Goal: Find specific page/section: Find specific page/section

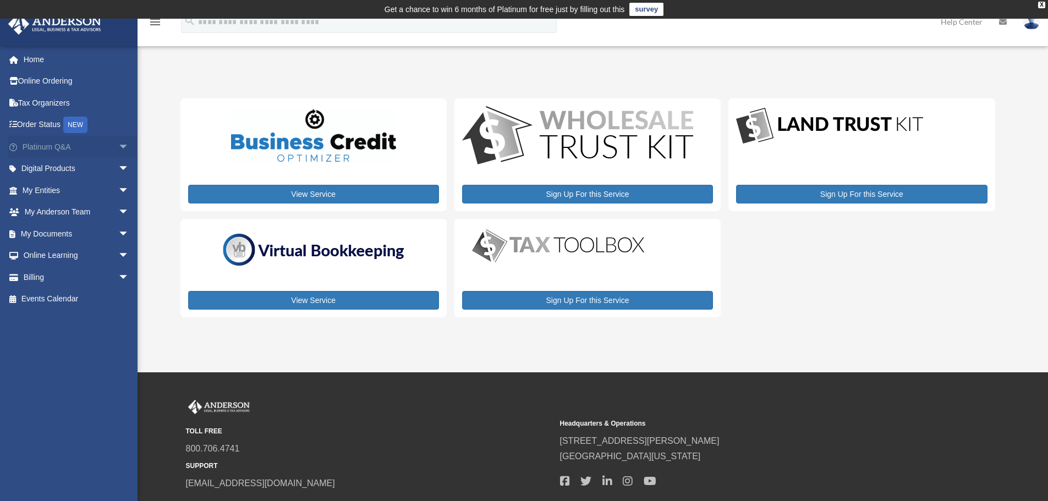
click at [118, 147] on span "arrow_drop_down" at bounding box center [129, 147] width 22 height 23
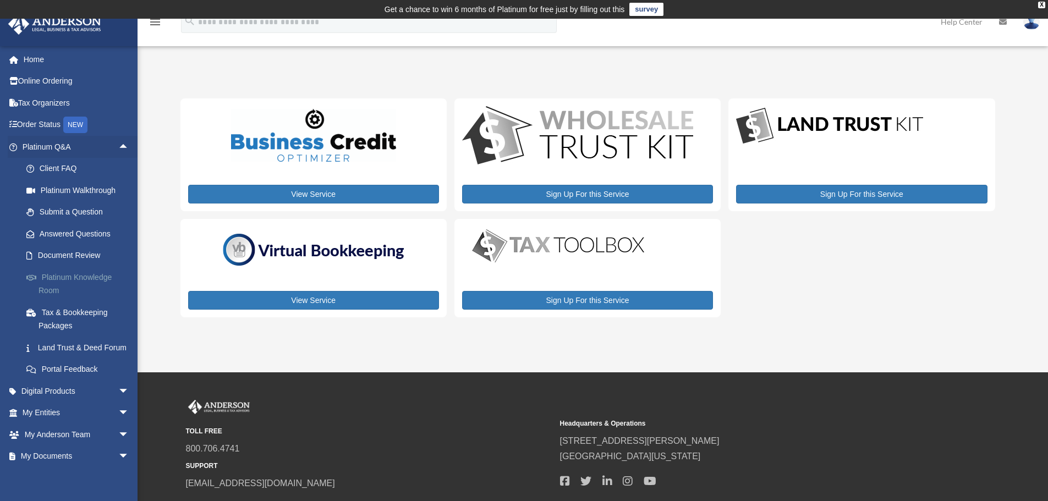
click at [72, 278] on link "Platinum Knowledge Room" at bounding box center [80, 283] width 130 height 35
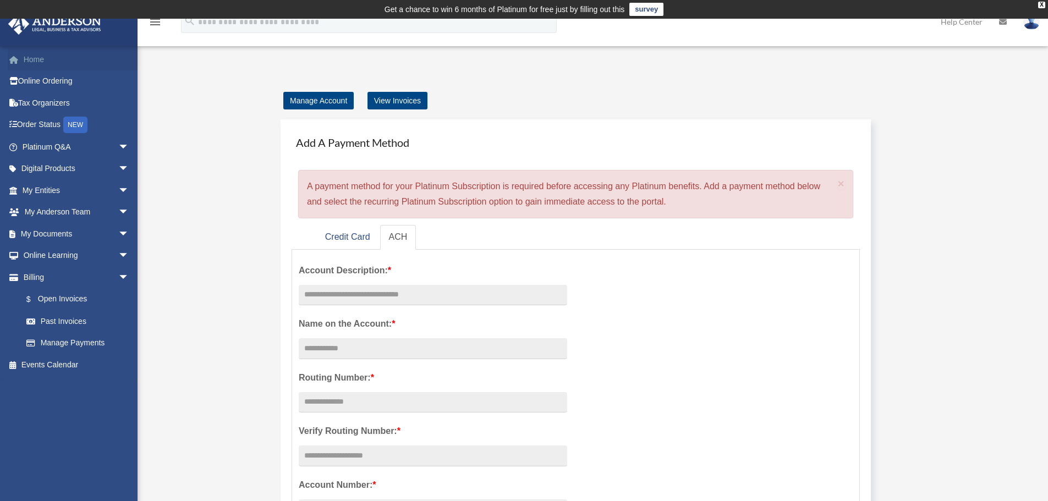
click at [42, 60] on link "Home" at bounding box center [77, 59] width 138 height 22
click at [36, 59] on link "Home" at bounding box center [77, 59] width 138 height 22
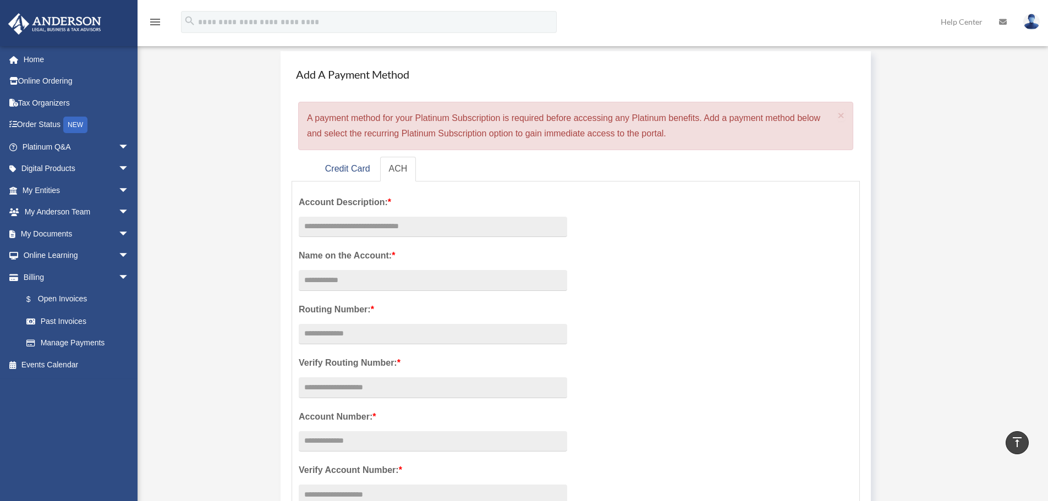
scroll to position [43, 0]
